Goal: Task Accomplishment & Management: Use online tool/utility

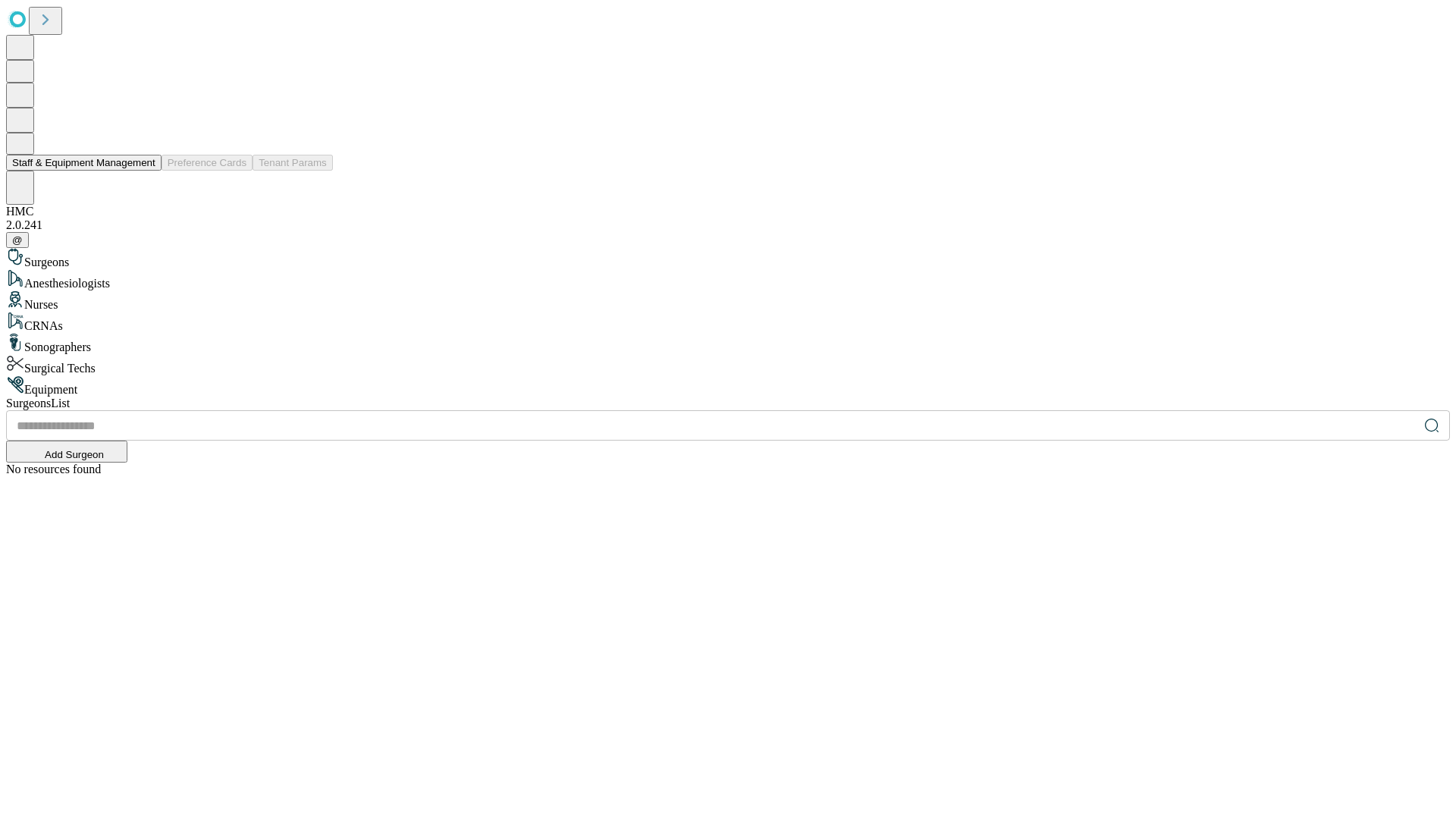
click at [145, 171] on button "Staff & Equipment Management" at bounding box center [83, 162] width 156 height 16
